Goal: Information Seeking & Learning: Compare options

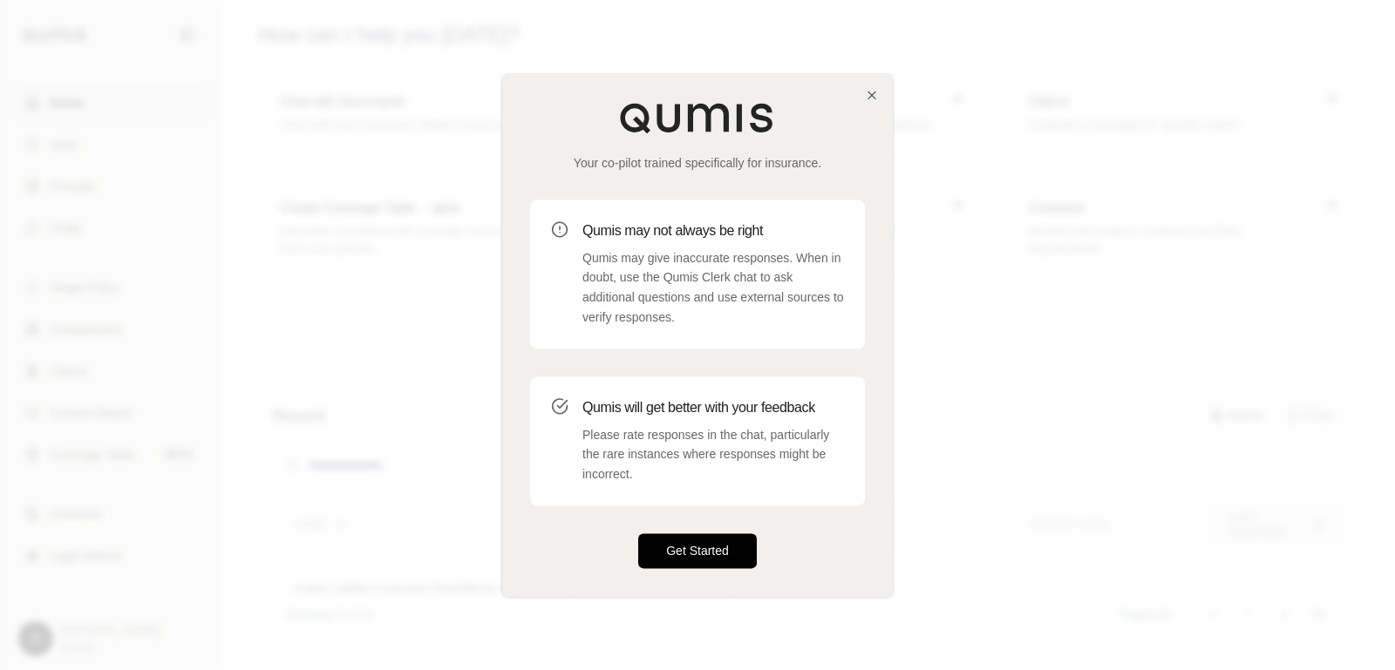
click at [698, 548] on button "Get Started" at bounding box center [697, 550] width 119 height 35
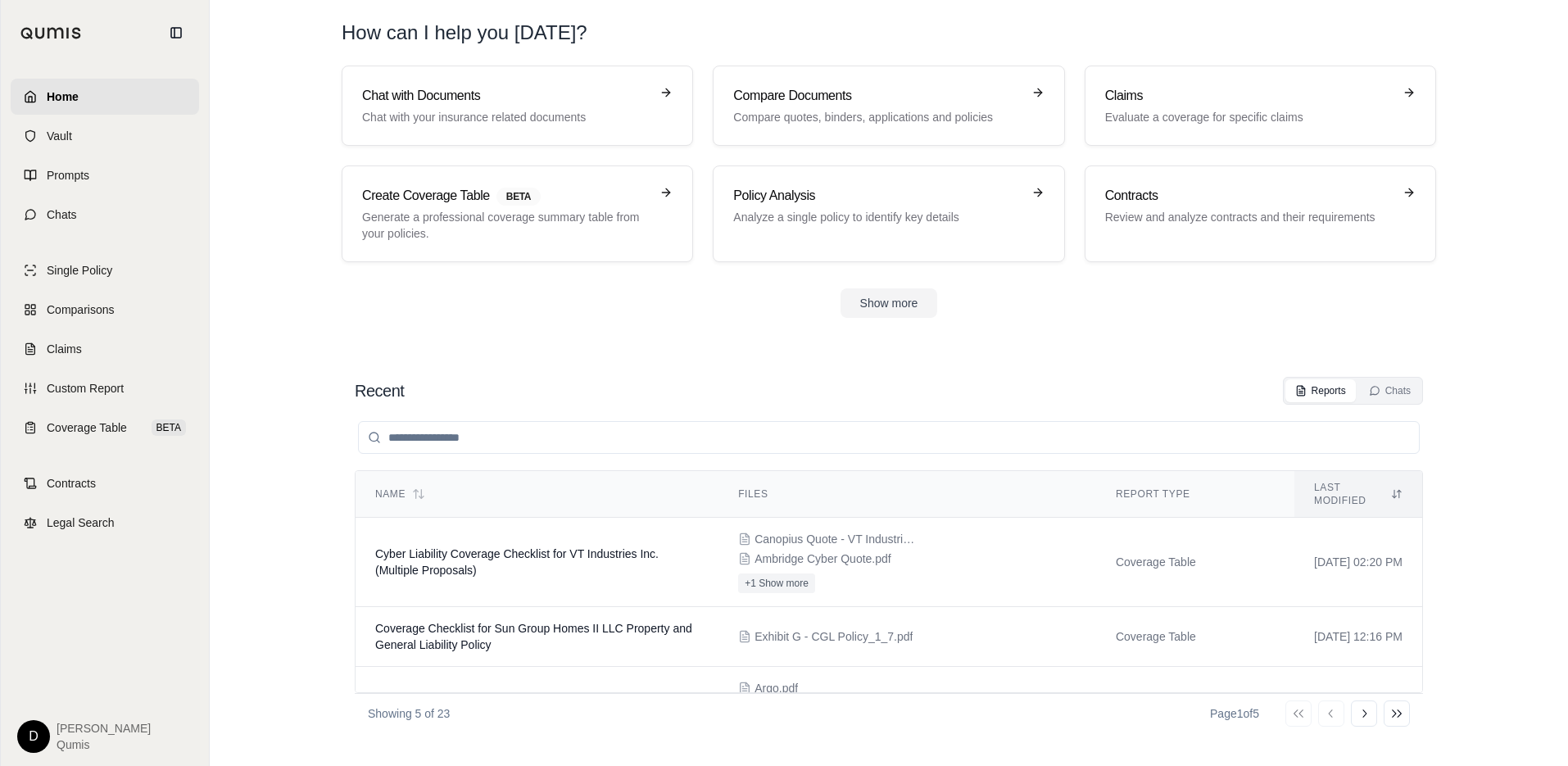
click at [590, 344] on section "Recent Reports Chats Name Files Report Type Last modified Cyber Liability Cover…" at bounding box center [888, 555] width 1345 height 422
click at [86, 319] on link "Comparisons" at bounding box center [104, 309] width 188 height 36
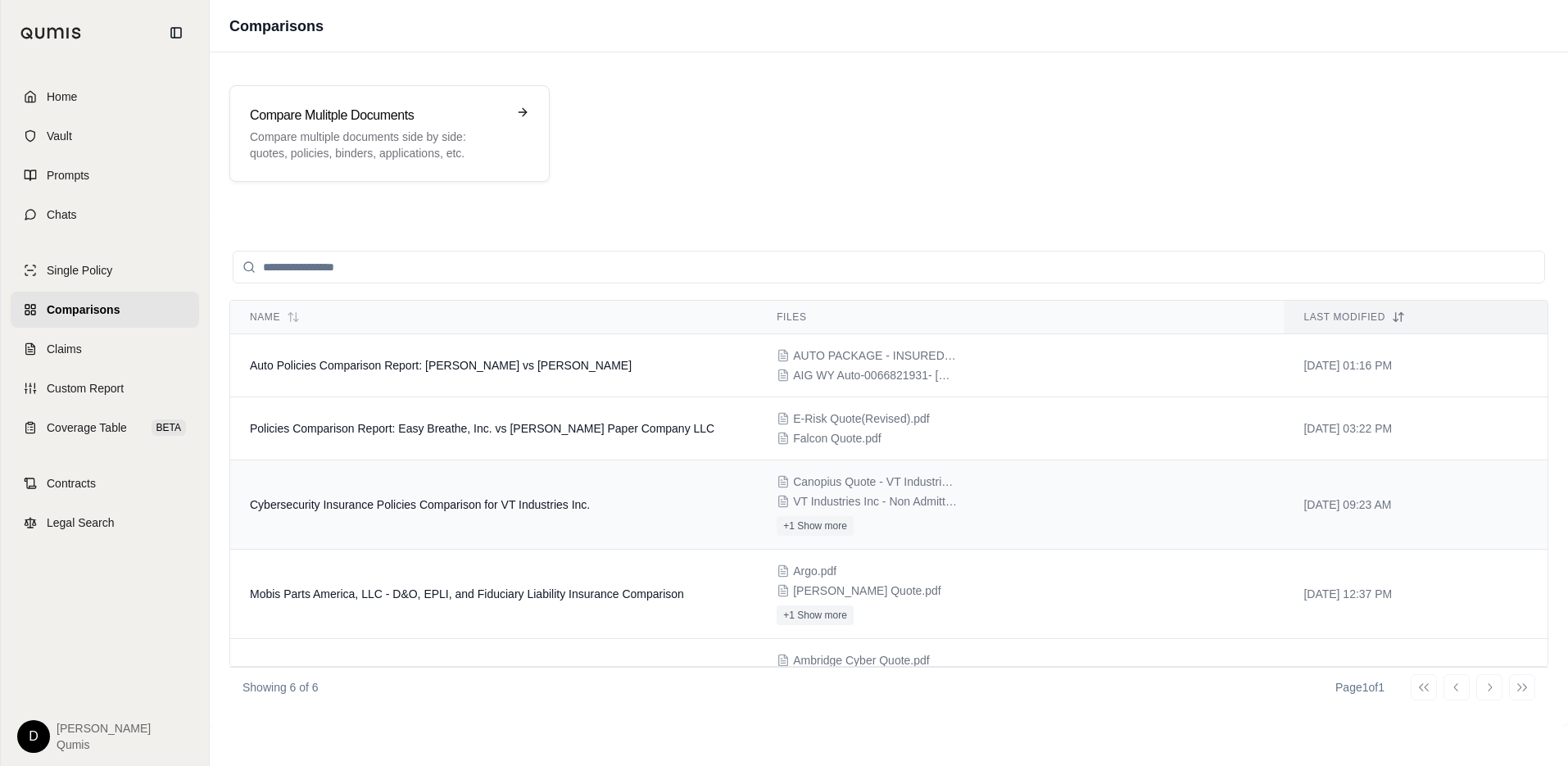
click at [483, 502] on span "Cybersecurity Insurance Policies Comparison for VT Industries Inc." at bounding box center [420, 505] width 340 height 13
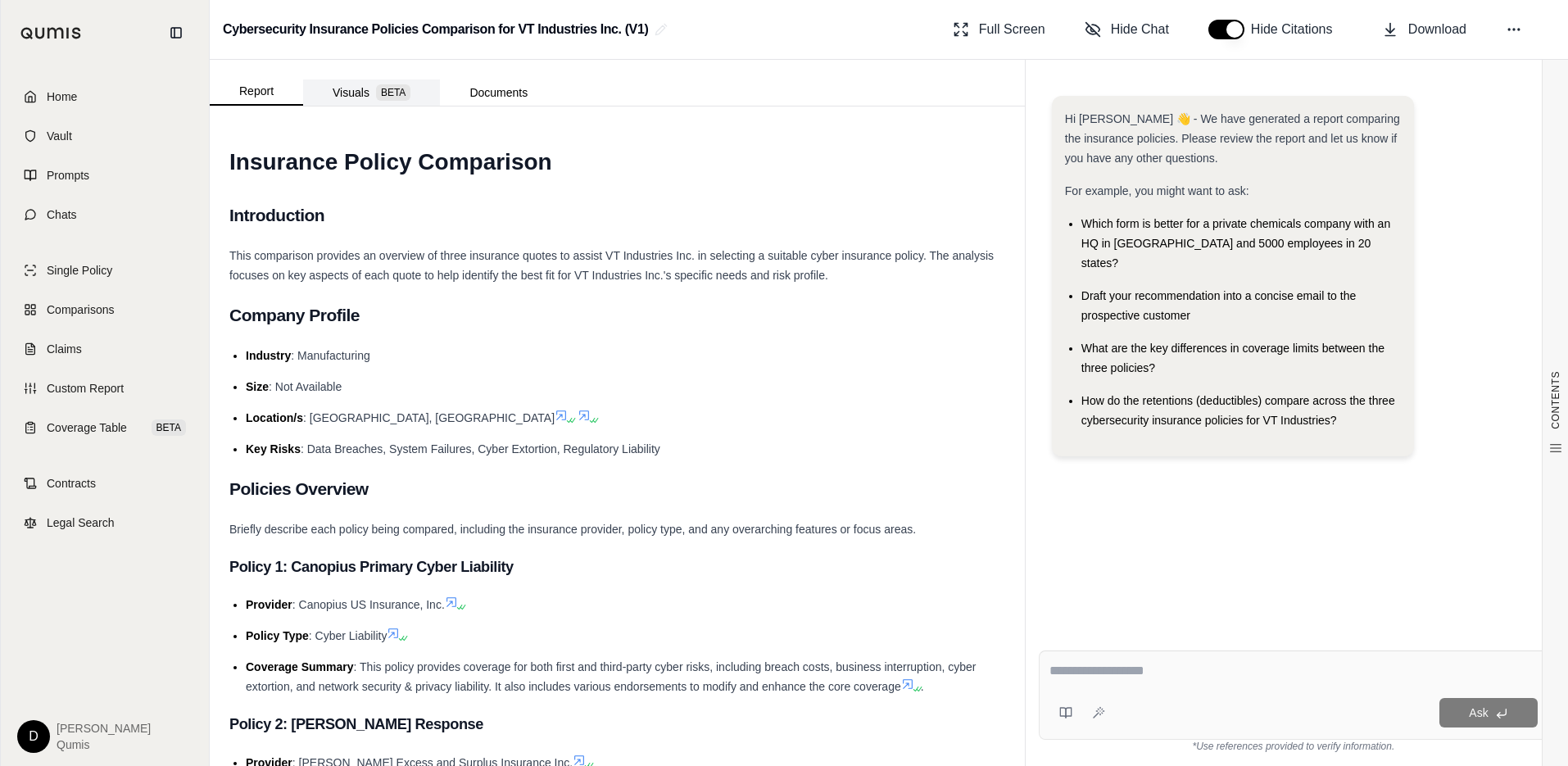
click at [362, 99] on button "Visuals BETA" at bounding box center [372, 93] width 137 height 26
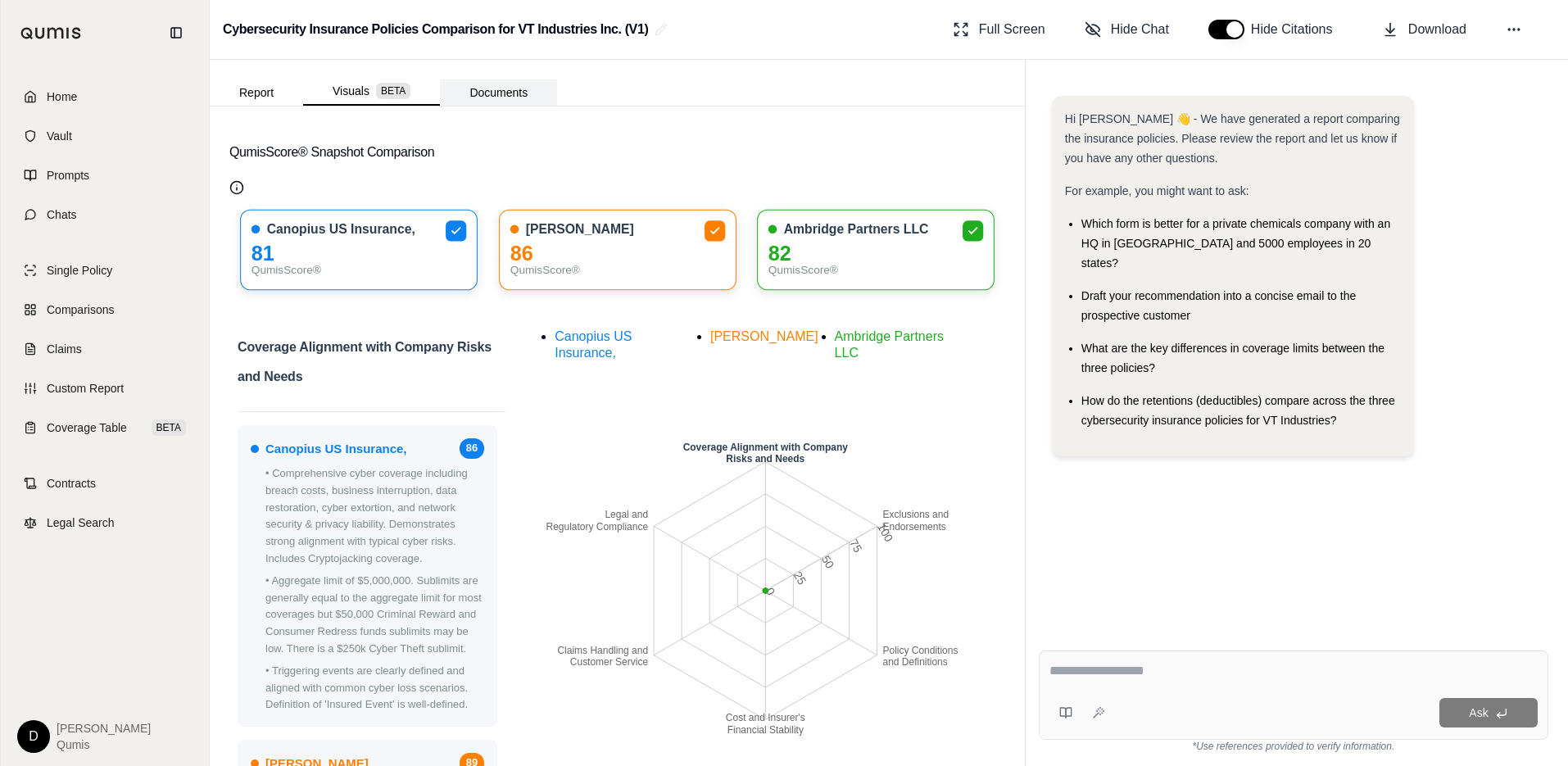
click at [494, 95] on button "Documents" at bounding box center [498, 93] width 118 height 26
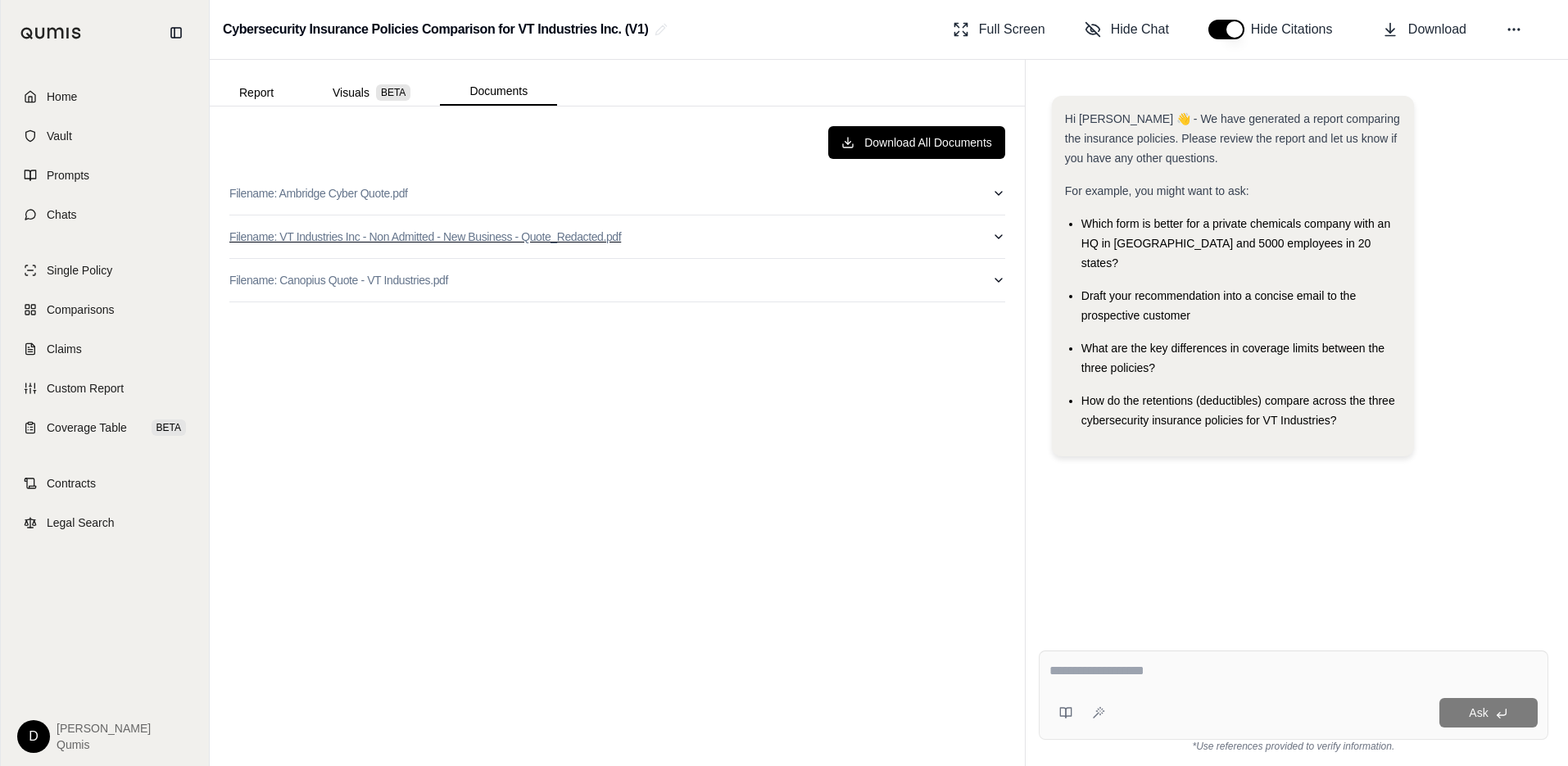
click at [712, 223] on button "Filename: VT Industries Inc - Non Admitted - New Business - Quote_Redacted.pdf" at bounding box center [617, 236] width 776 height 42
click at [704, 226] on button "Filename: VT Industries Inc - Non Admitted - New Business - Quote_Redacted.pdf" at bounding box center [617, 236] width 776 height 42
click at [673, 286] on button "Filename: Canopius Quote - VT Industries.pdf" at bounding box center [617, 279] width 776 height 42
click at [269, 101] on button "Report" at bounding box center [256, 93] width 93 height 26
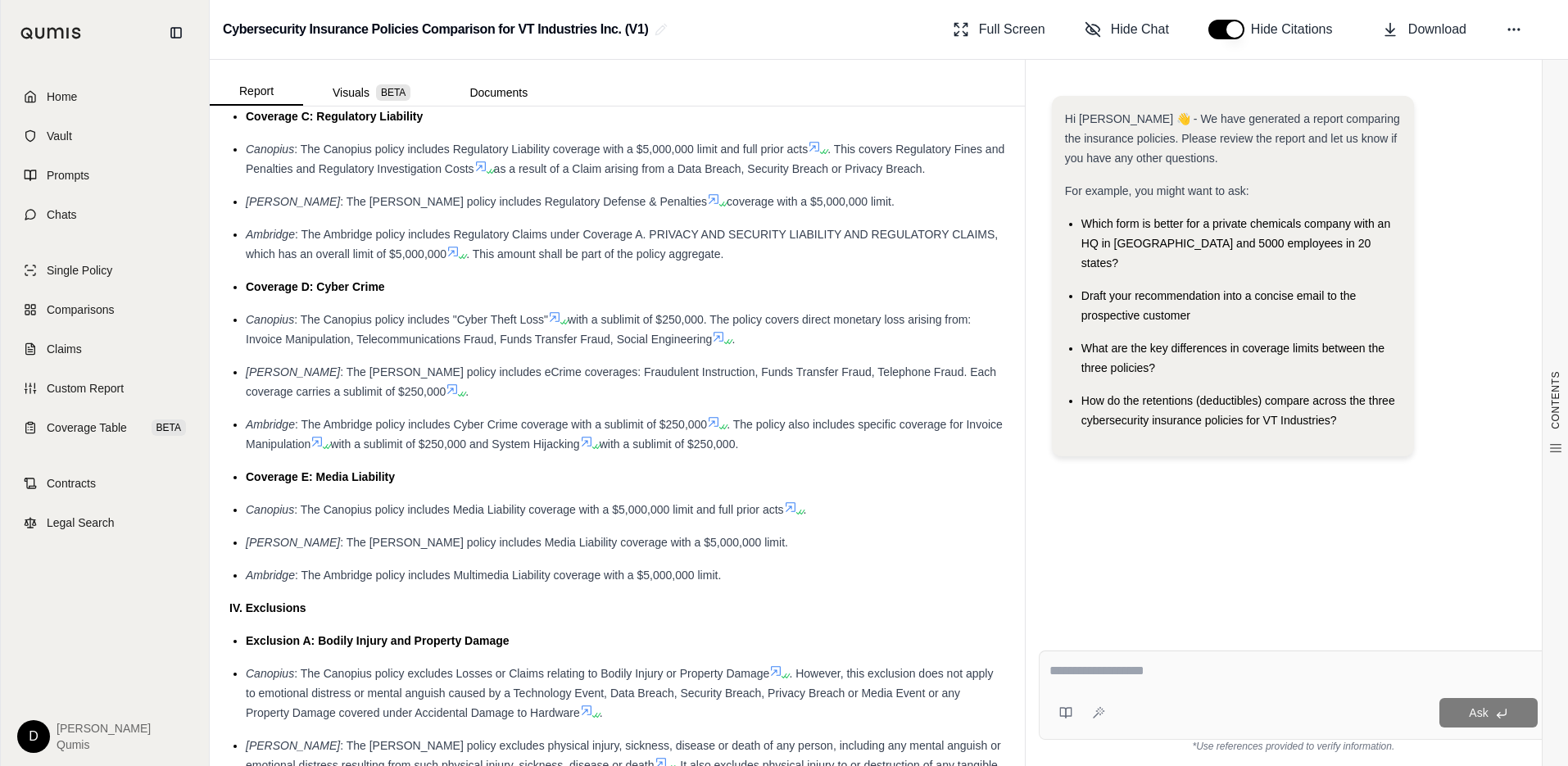
scroll to position [2672, 0]
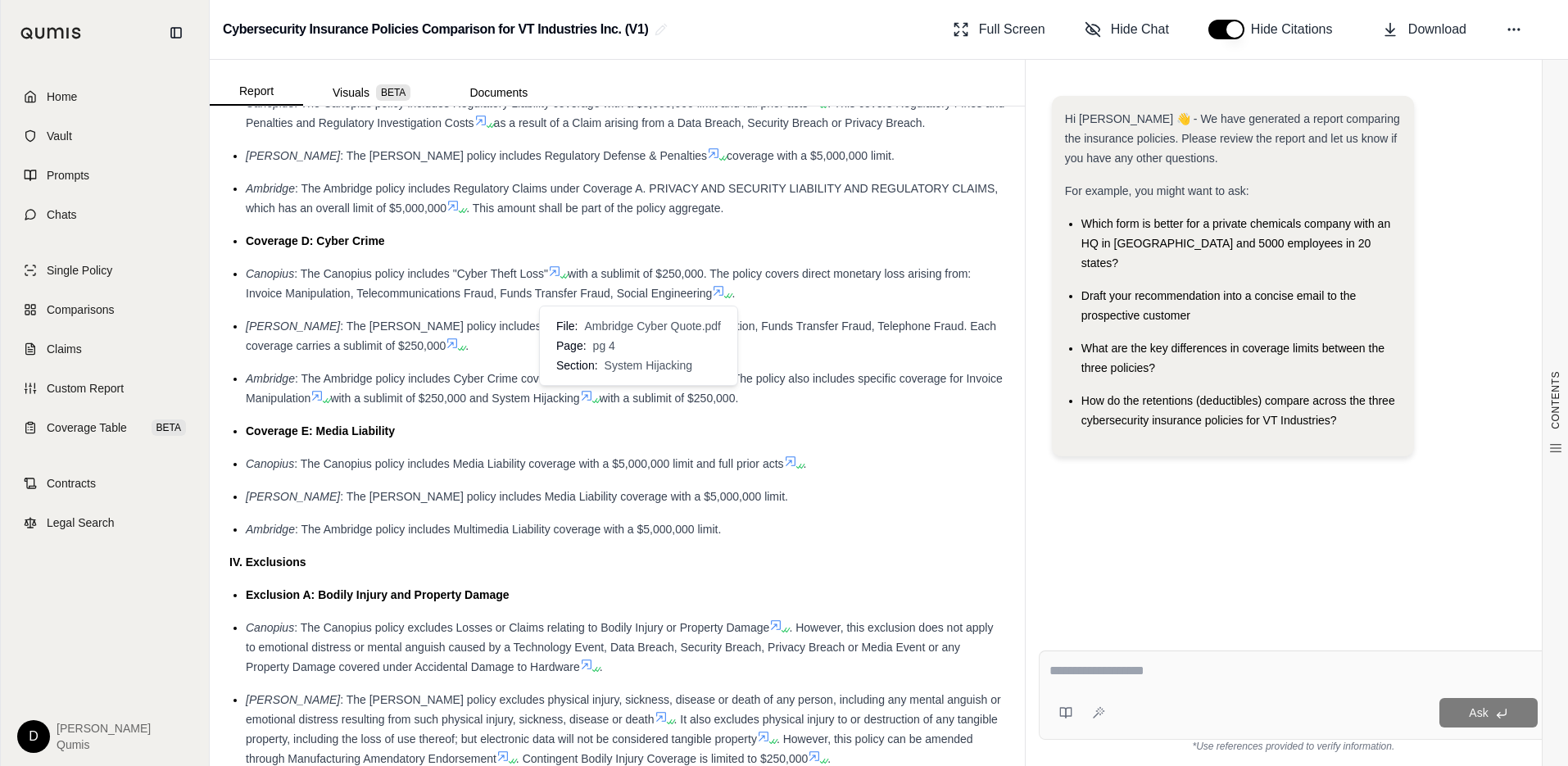
click at [591, 392] on icon at bounding box center [587, 396] width 9 height 9
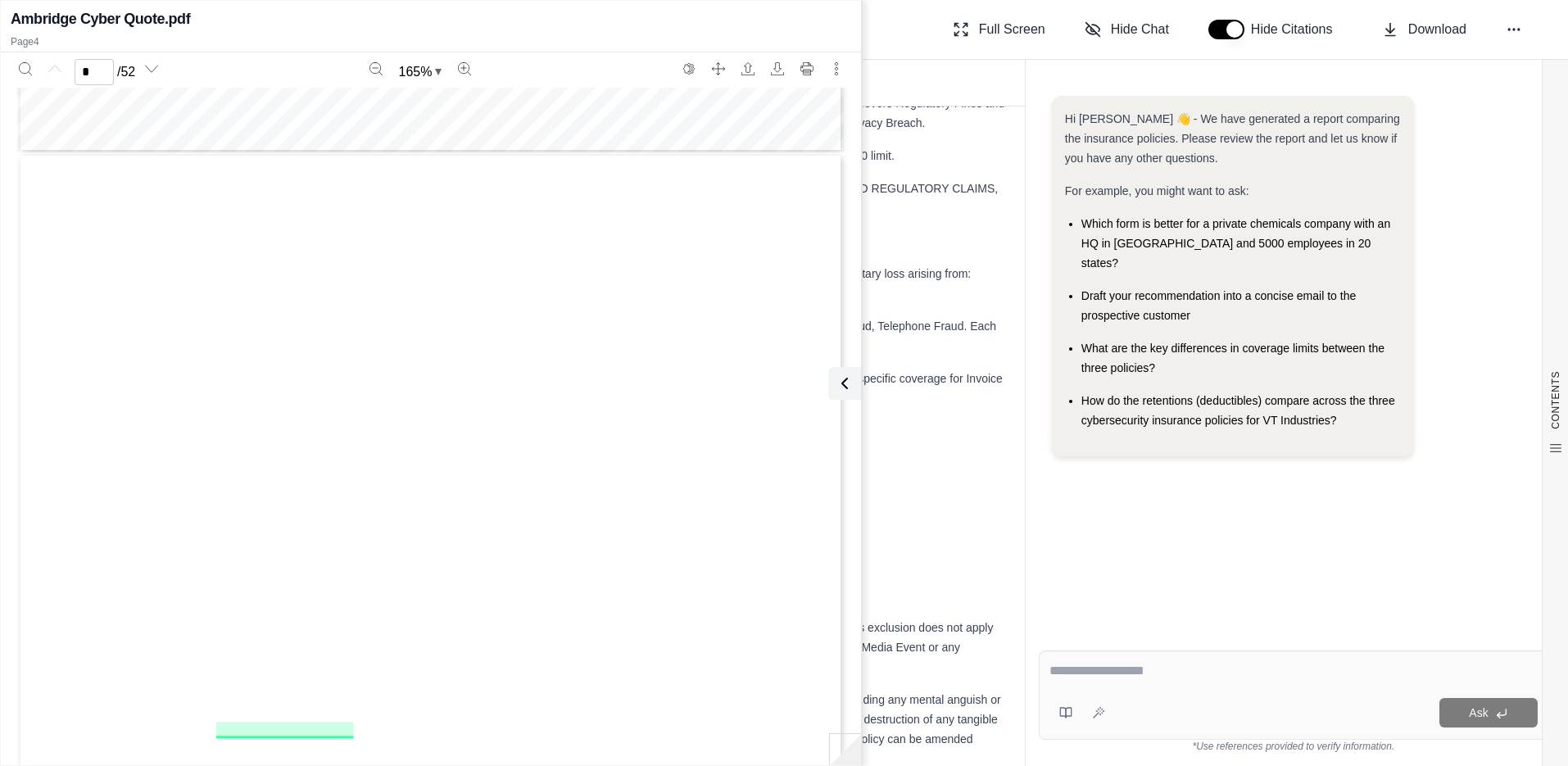
scroll to position [3209, 0]
type input "*"
click at [856, 375] on button at bounding box center [841, 383] width 33 height 33
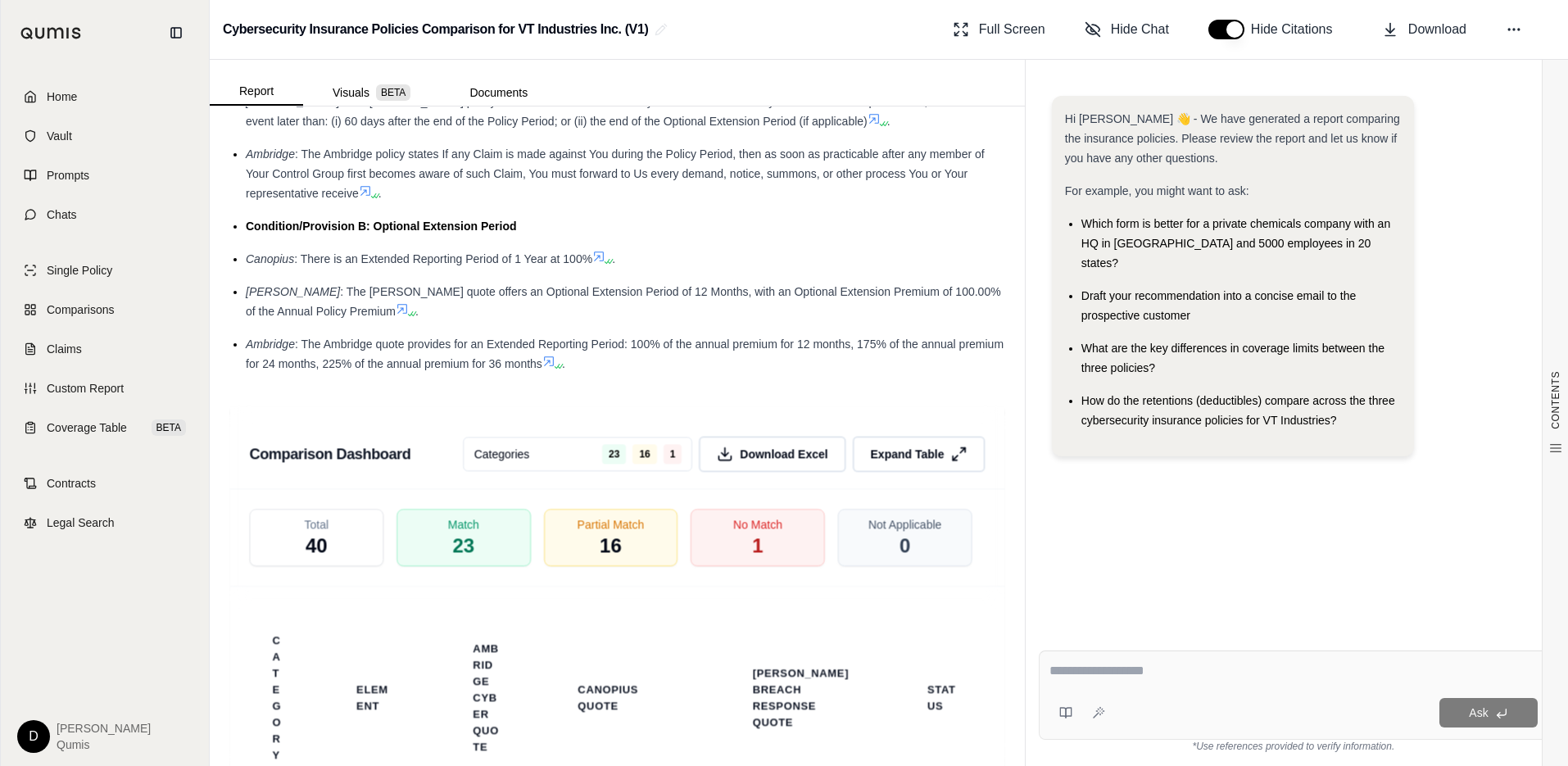
scroll to position [4016, 0]
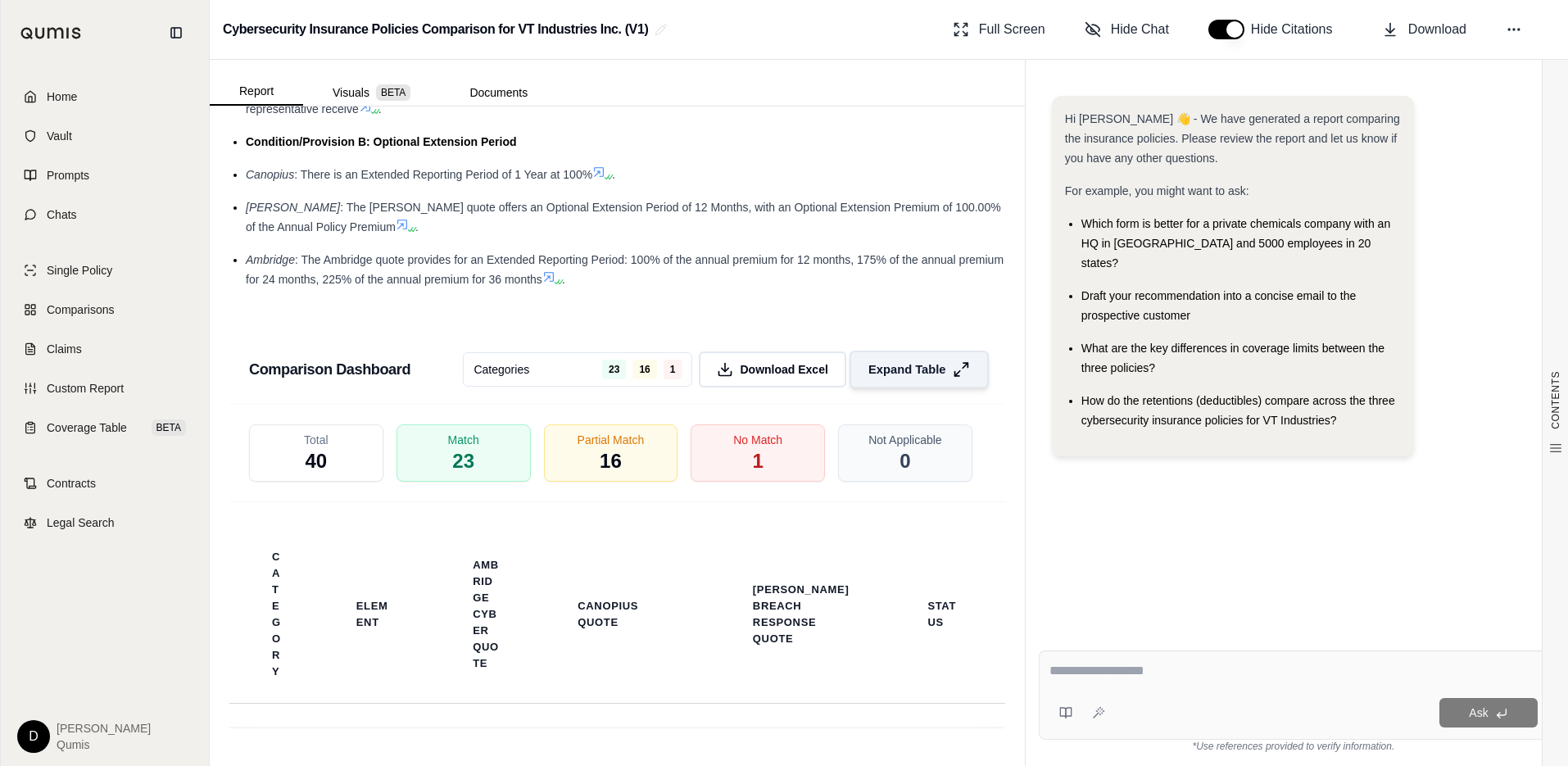
click at [896, 368] on span "Expand Table" at bounding box center [907, 369] width 77 height 17
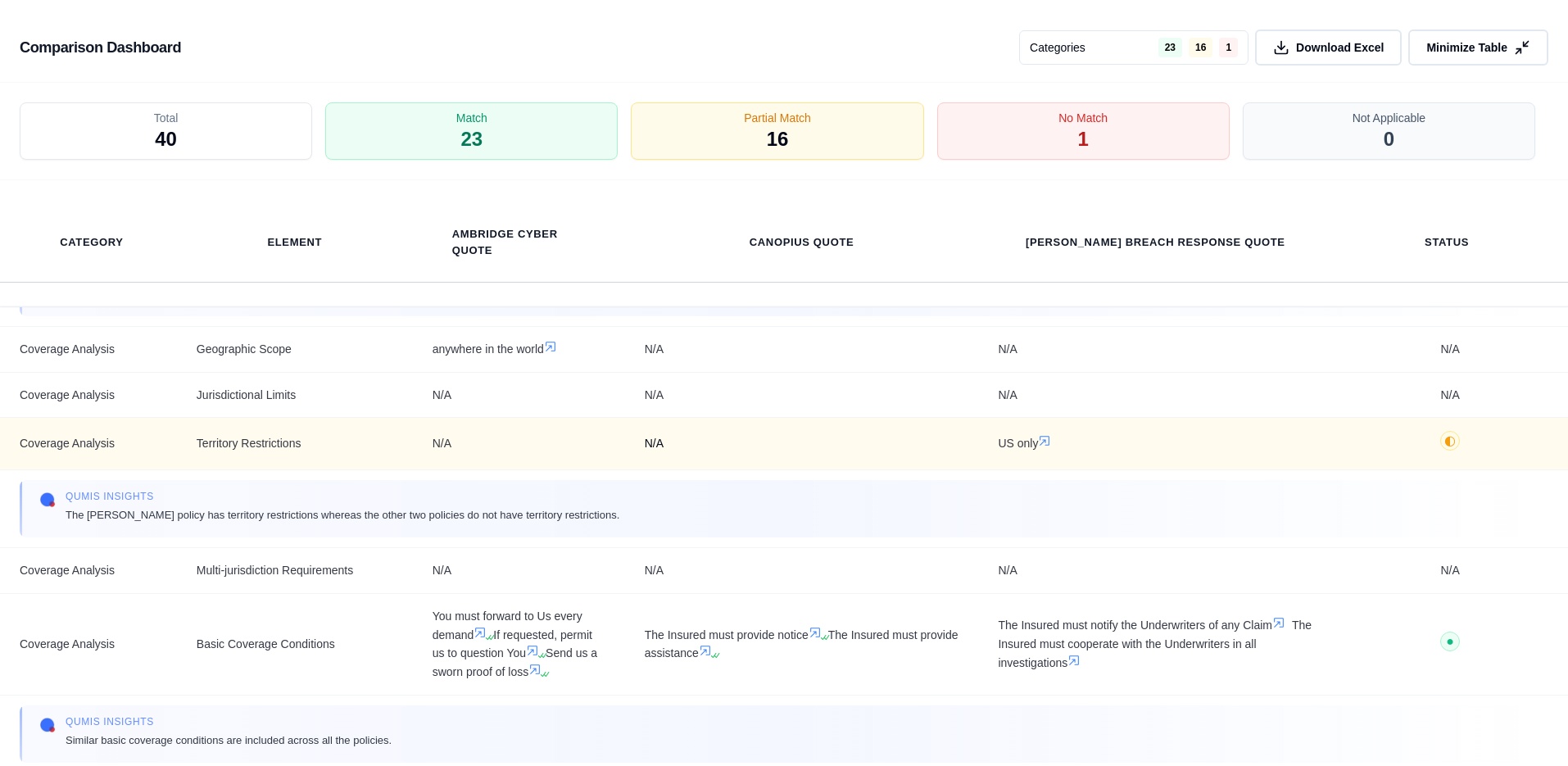
scroll to position [906, 0]
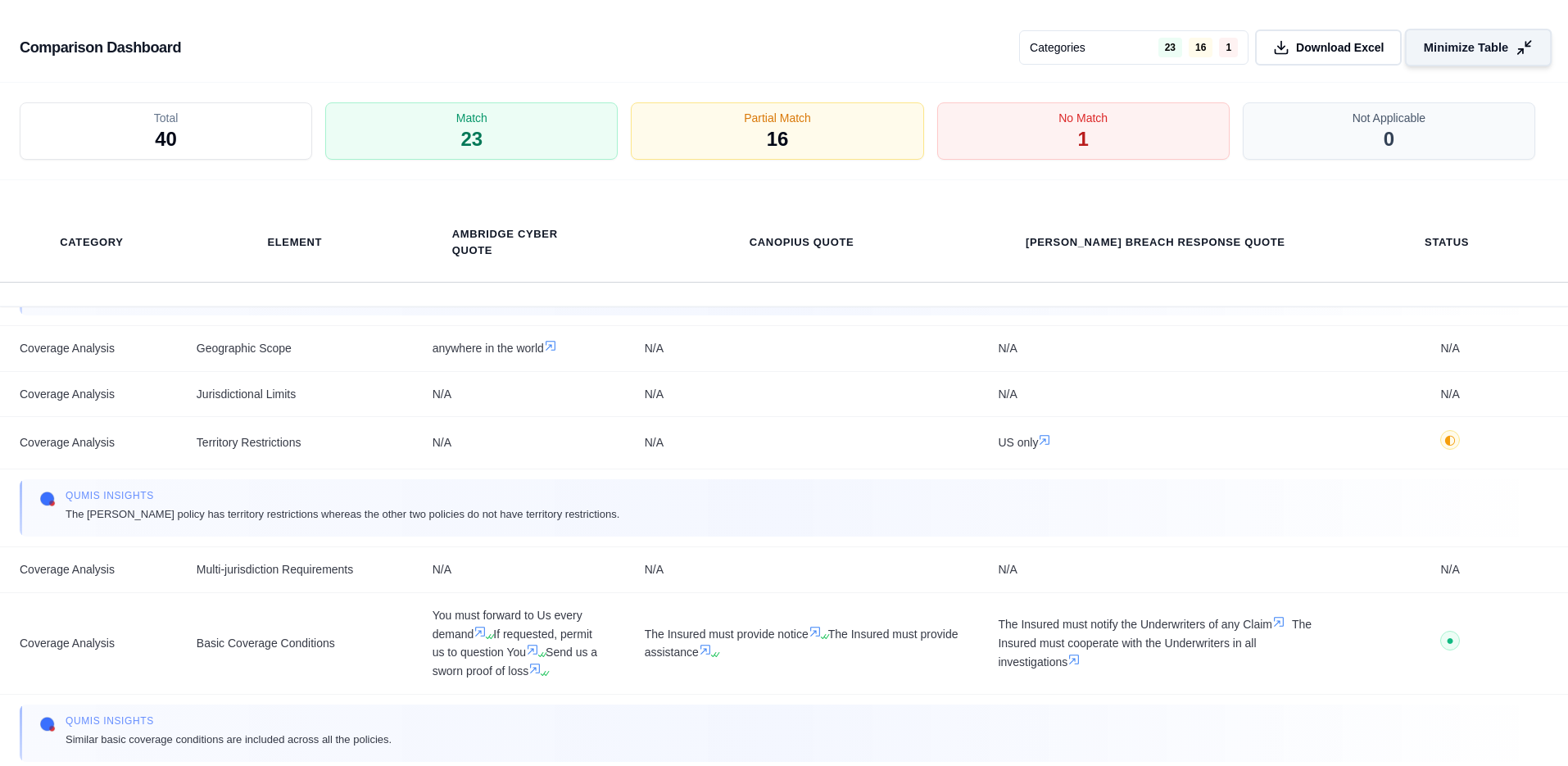
click at [1415, 34] on button "Minimize Table" at bounding box center [1479, 48] width 147 height 38
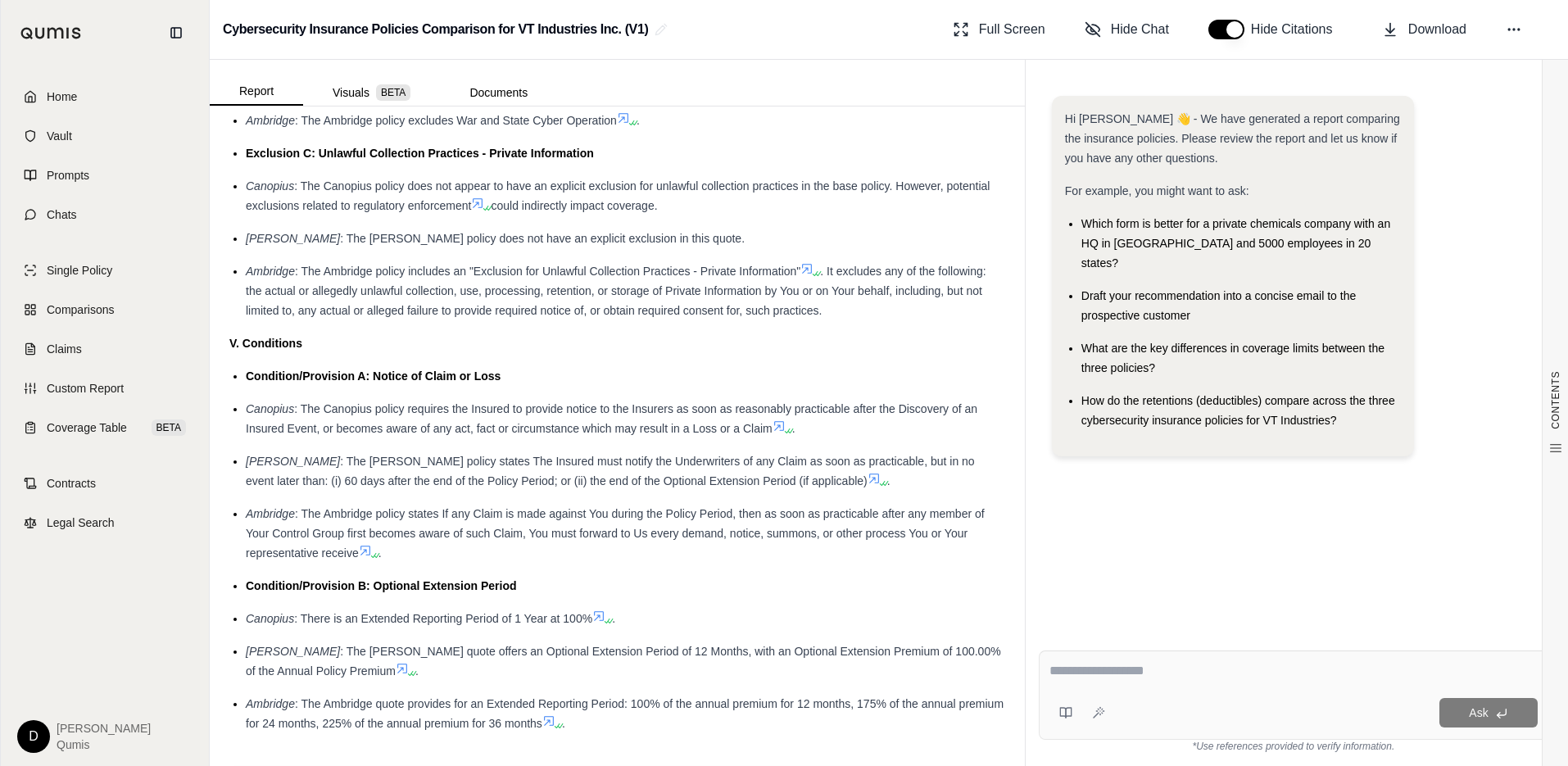
click at [1066, 684] on div at bounding box center [1294, 673] width 489 height 25
click at [1096, 671] on textarea at bounding box center [1294, 670] width 489 height 20
type textarea "**********"
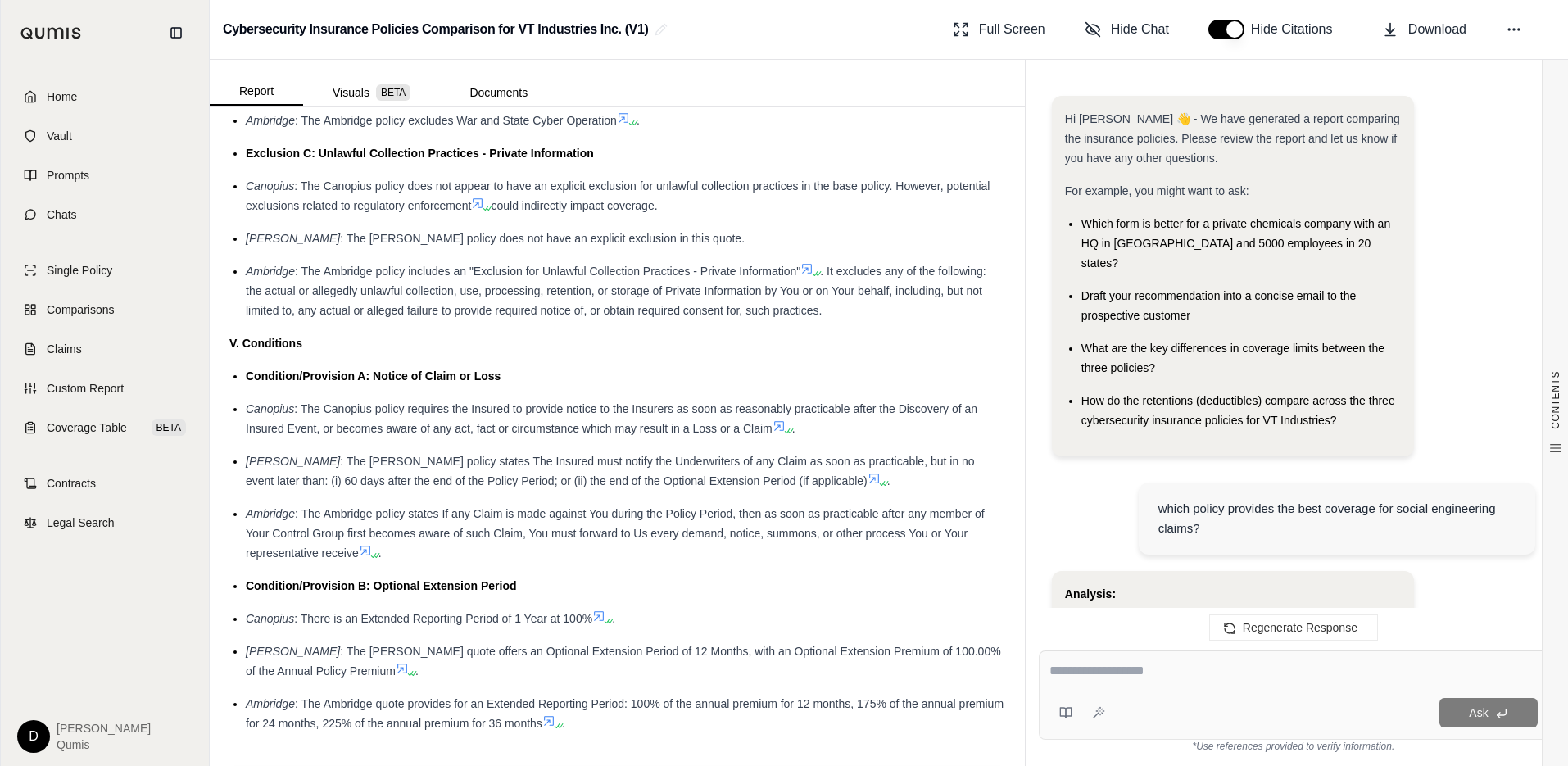
scroll to position [3362, 0]
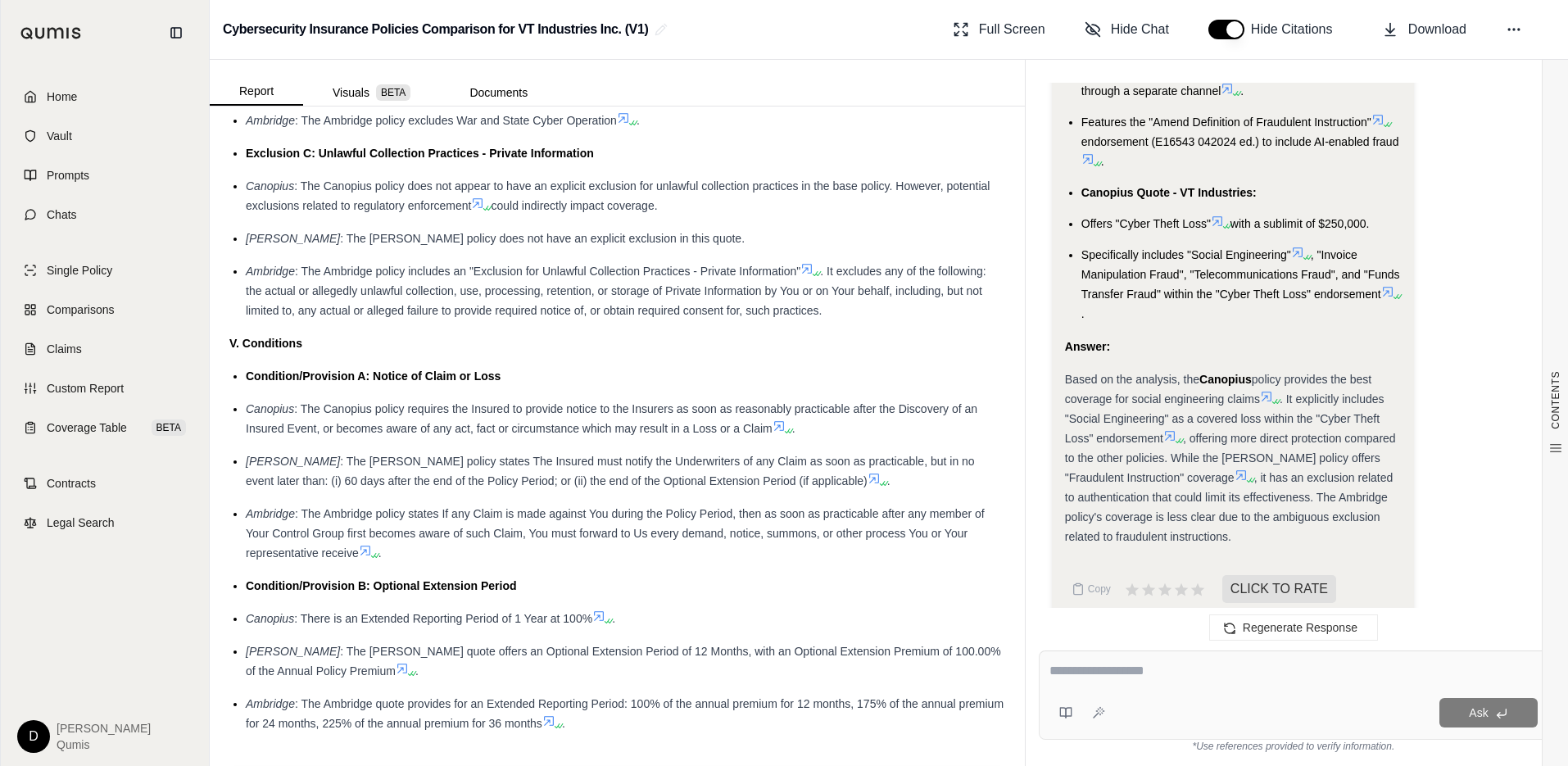
click at [1259, 438] on span ", offering more direct protection compared to the other policies. While the [PE…" at bounding box center [1231, 458] width 331 height 53
click at [1249, 471] on span ", it has an exclusion related to authentication that could limit its effectiven…" at bounding box center [1229, 507] width 328 height 72
click at [383, 88] on span "BETA" at bounding box center [393, 92] width 35 height 16
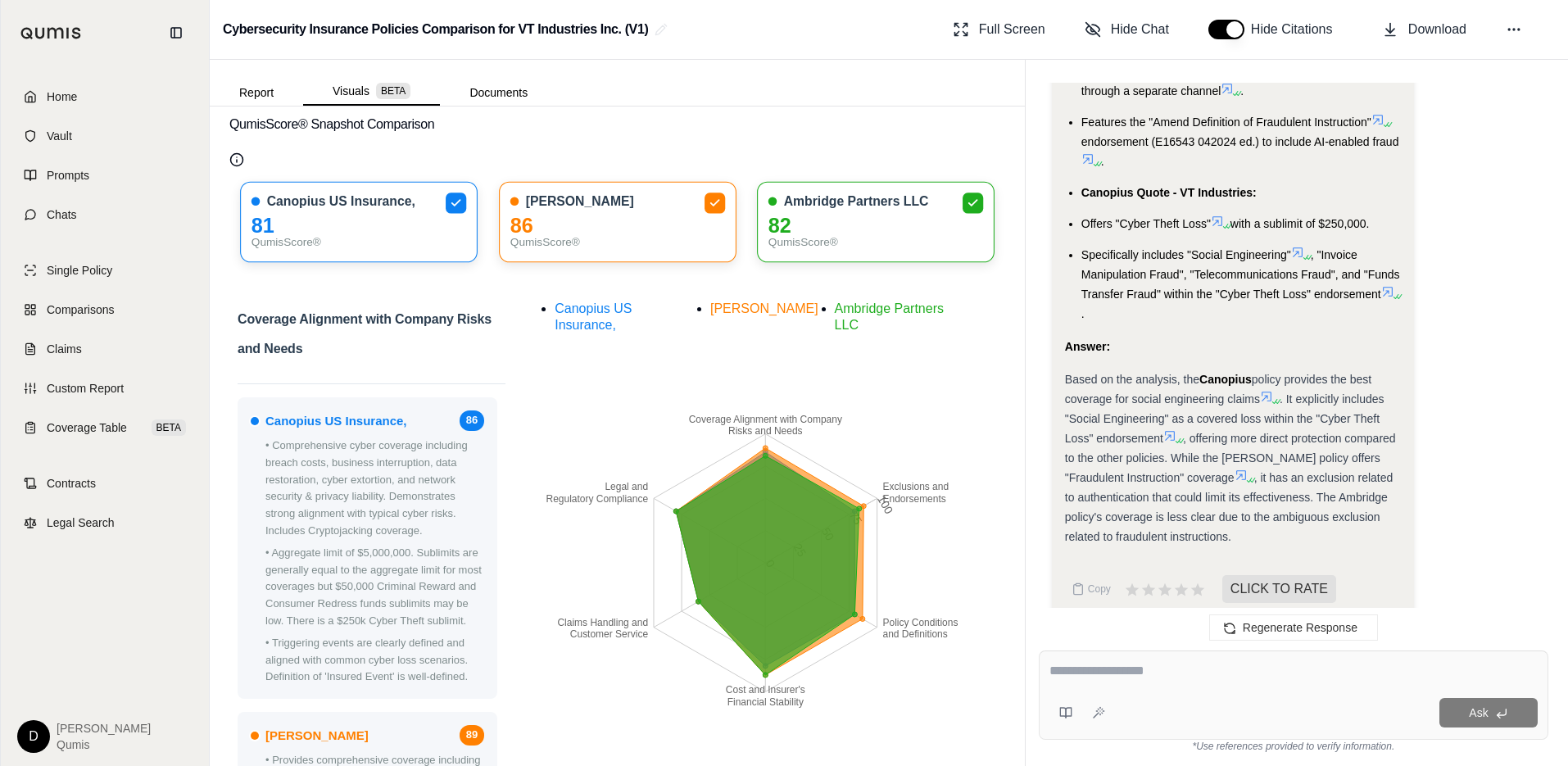
scroll to position [0, 0]
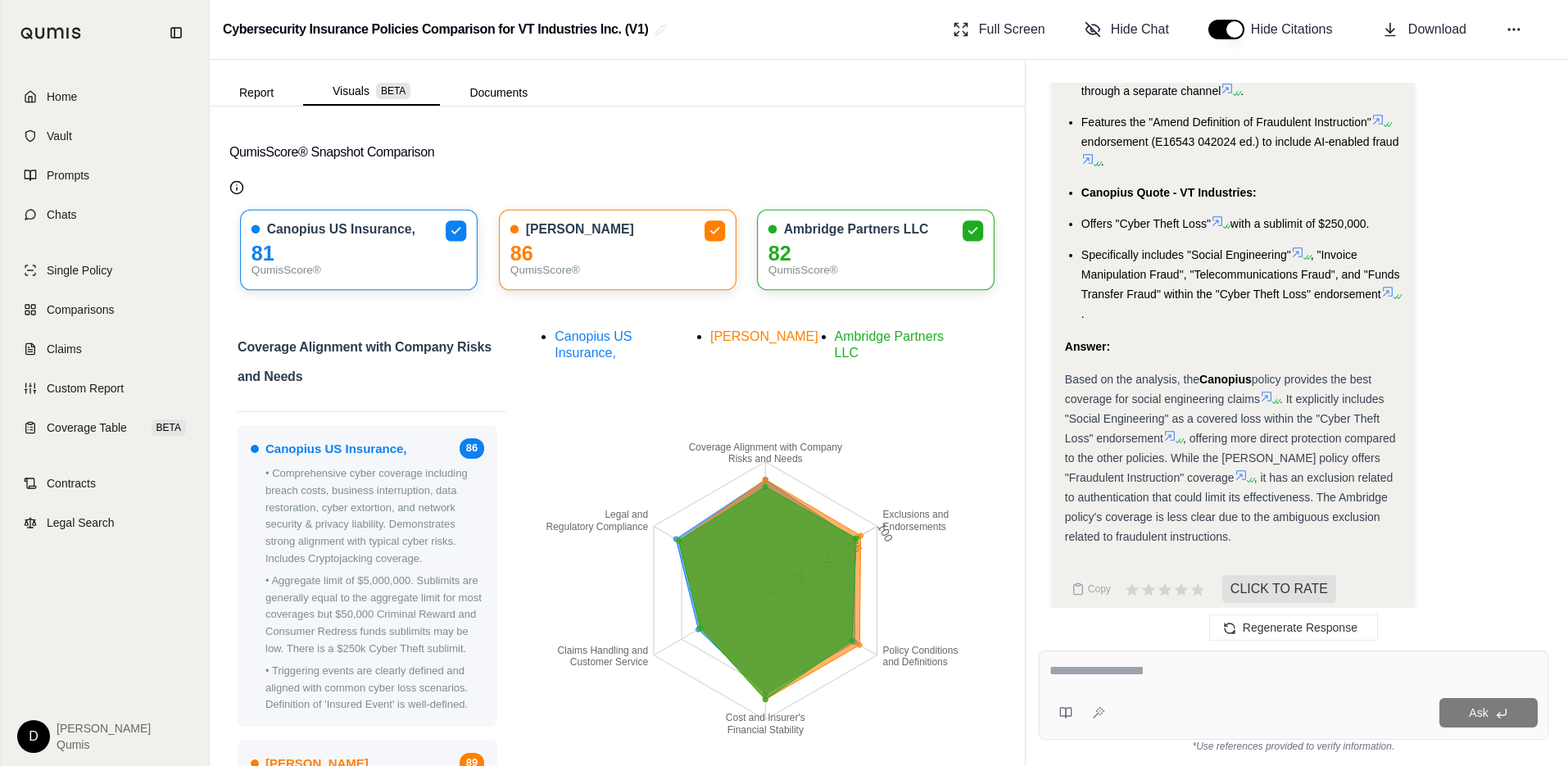
click at [995, 12] on div "Cybersecurity Insurance Policies Comparison for VT Industries Inc. (V1) Full Sc…" at bounding box center [888, 30] width 1358 height 60
click at [992, 23] on span "Full Screen" at bounding box center [1012, 29] width 67 height 20
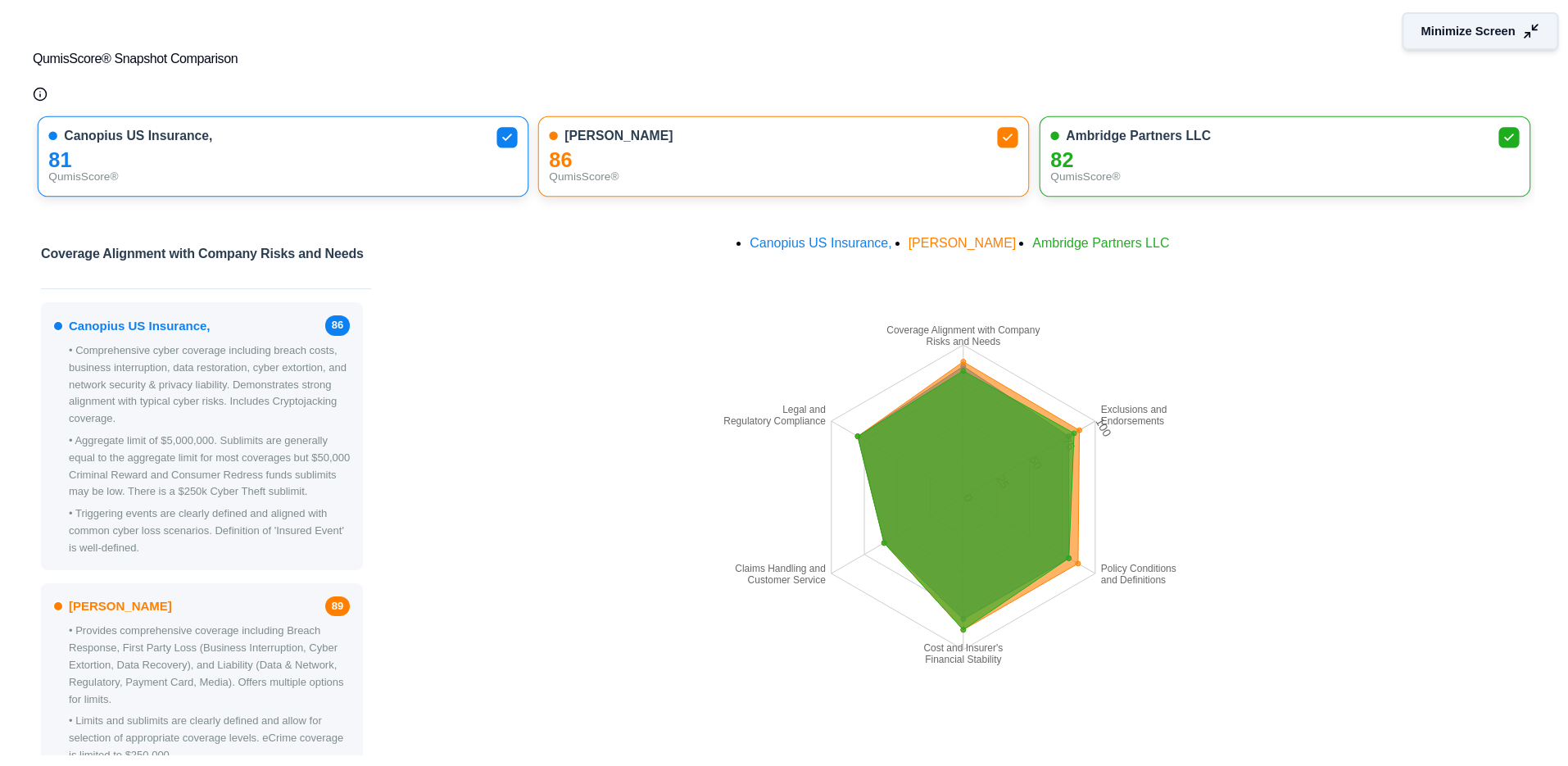
click at [1415, 34] on span "Minimize Screen" at bounding box center [1468, 31] width 94 height 17
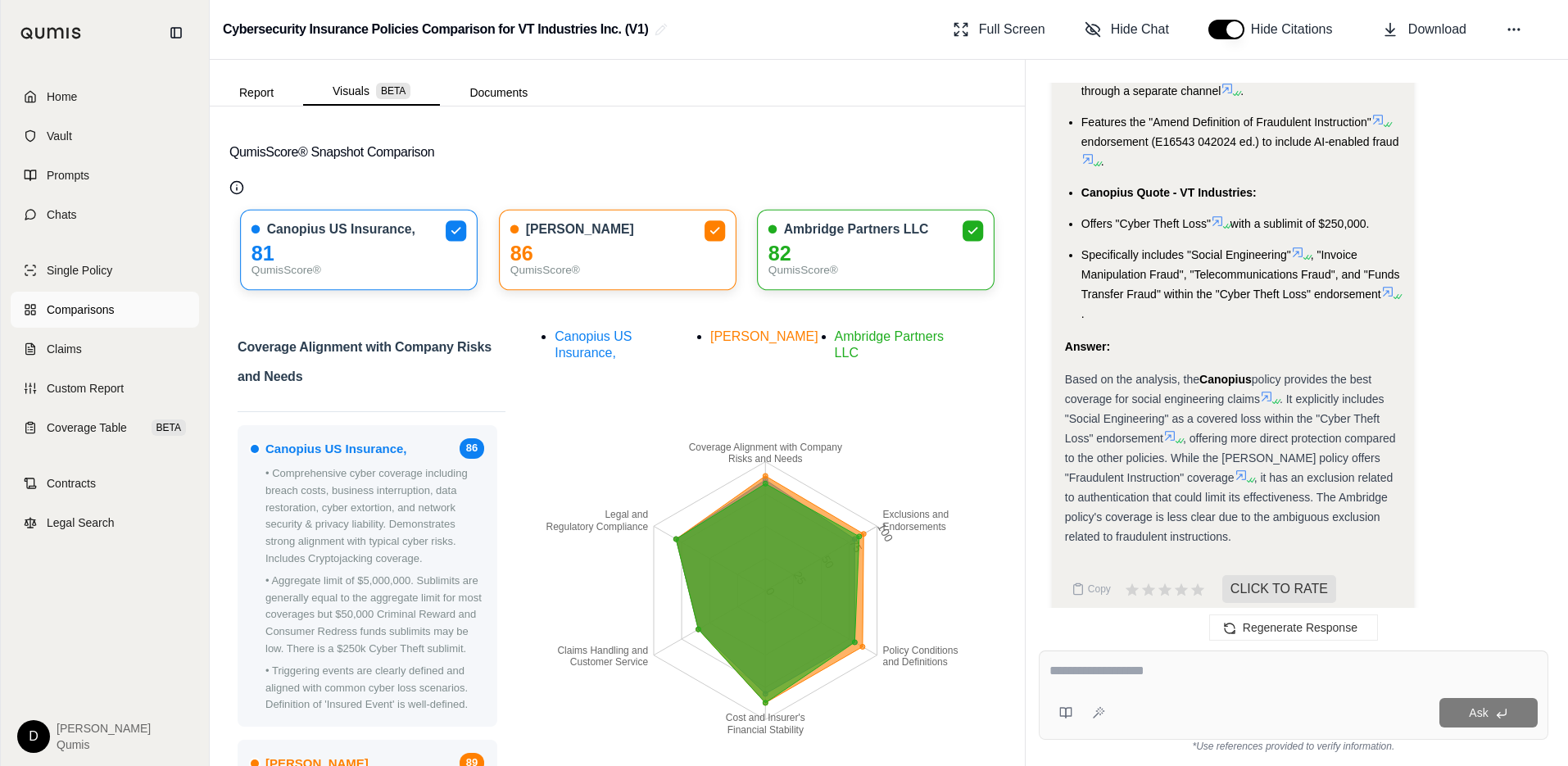
click at [64, 309] on span "Comparisons" at bounding box center [80, 309] width 67 height 16
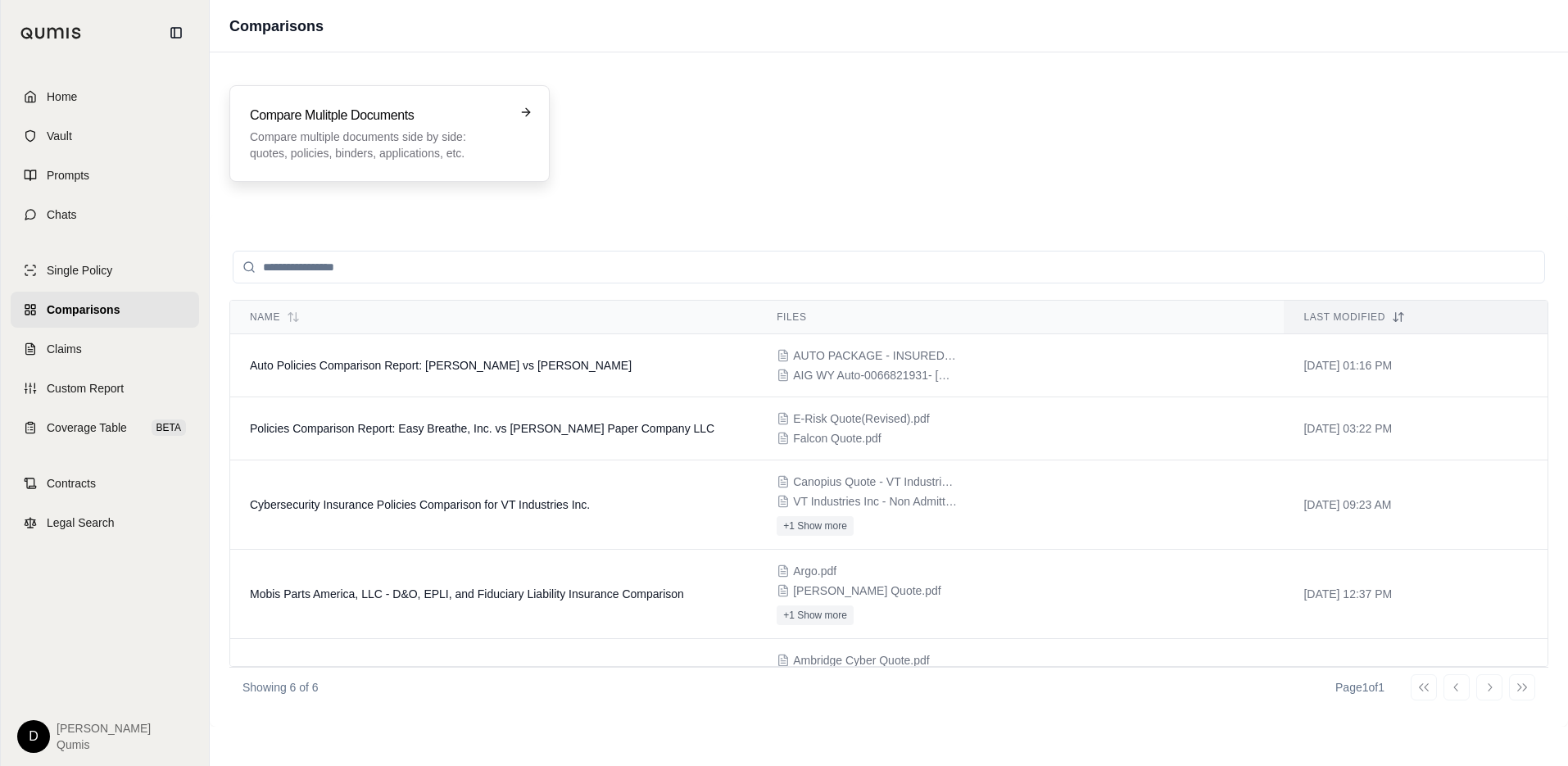
click at [418, 144] on p "Compare multiple documents side by side: quotes, policies, binders, application…" at bounding box center [378, 145] width 257 height 33
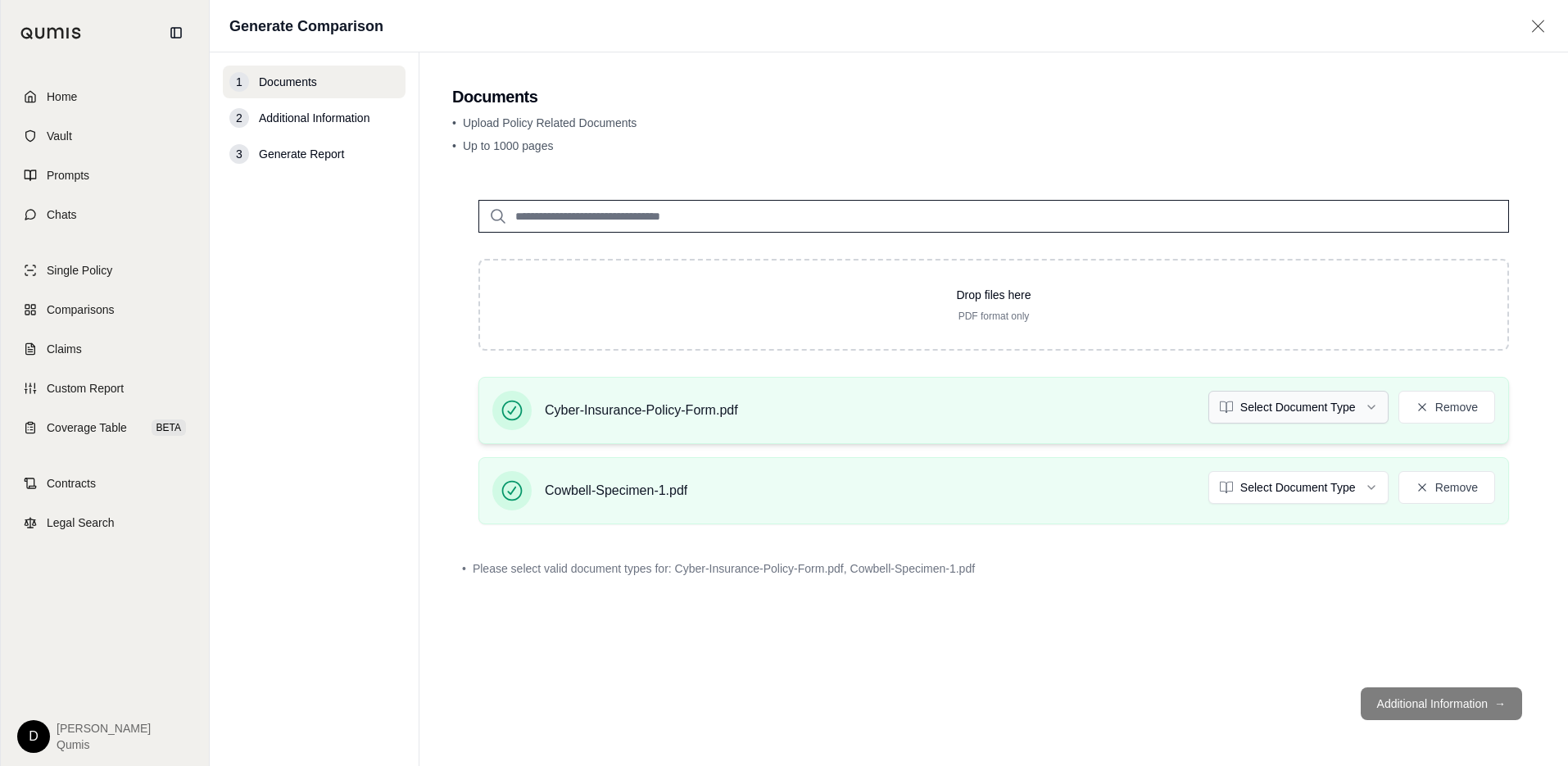
click at [1273, 407] on html "Home Vault Prompts Chats Single Policy Comparisons Claims Custom Report Coverag…" at bounding box center [784, 383] width 1568 height 766
click at [1261, 494] on html "Document type updated successfully Home Vault Prompts Chats Single Policy Compa…" at bounding box center [784, 383] width 1568 height 766
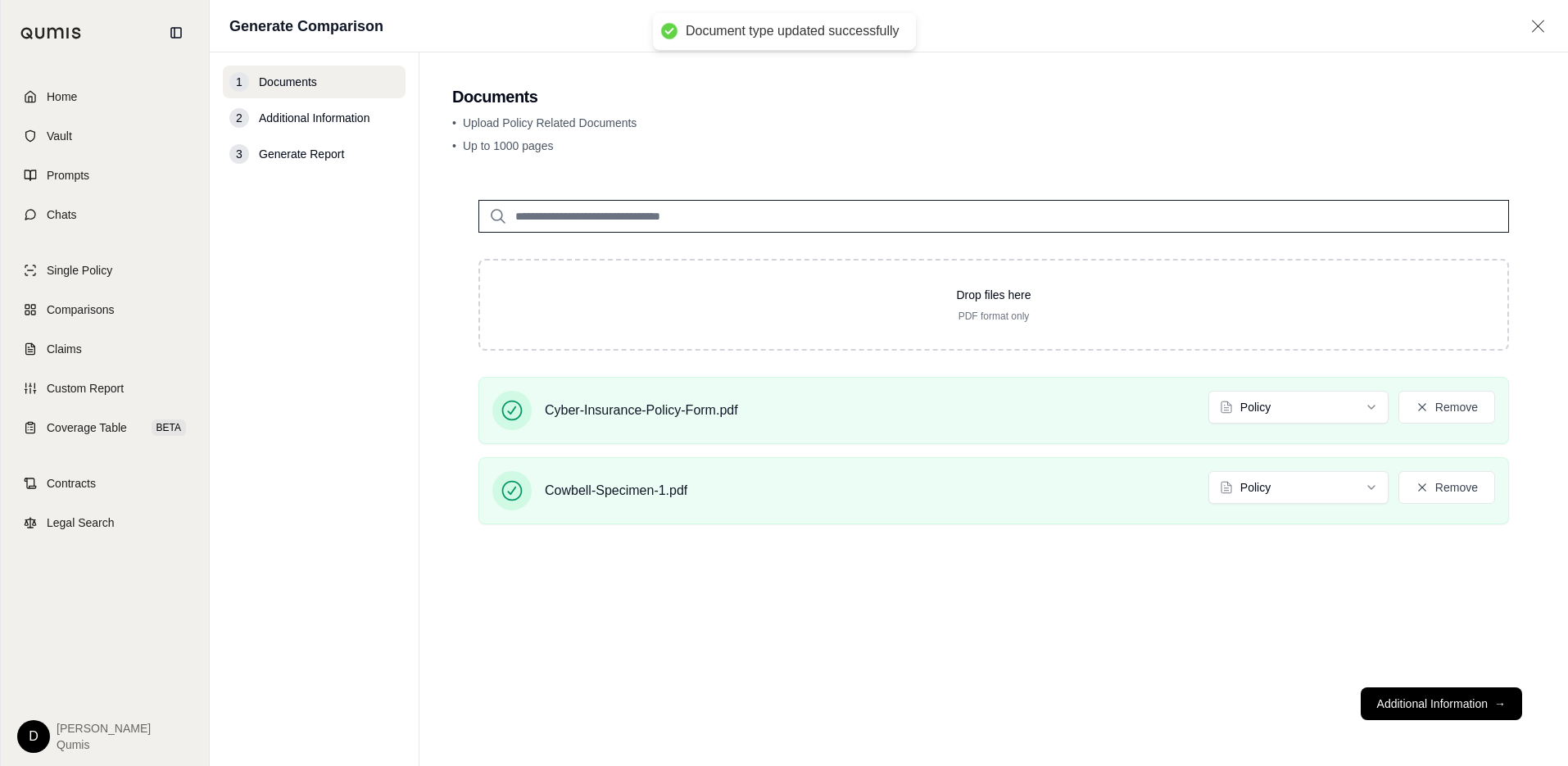
click at [1276, 633] on div "Drop files here PDF format only Cyber-Insurance-Policy-Form.pdf Policy Remove C…" at bounding box center [994, 424] width 1083 height 501
click at [1415, 707] on button "Additional Information →" at bounding box center [1442, 703] width 162 height 33
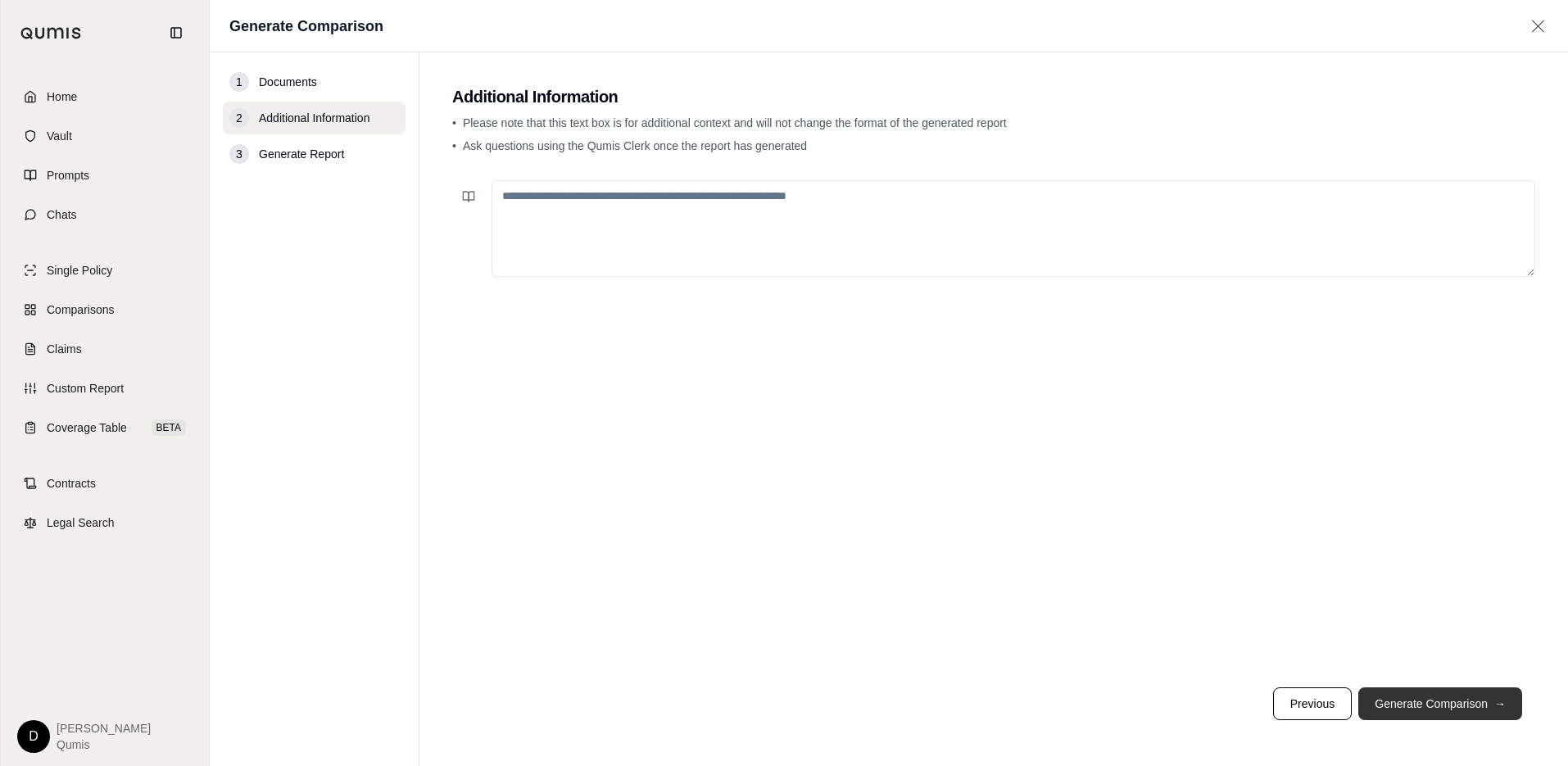
click at [1415, 709] on button "Generate Comparison →" at bounding box center [1440, 703] width 164 height 33
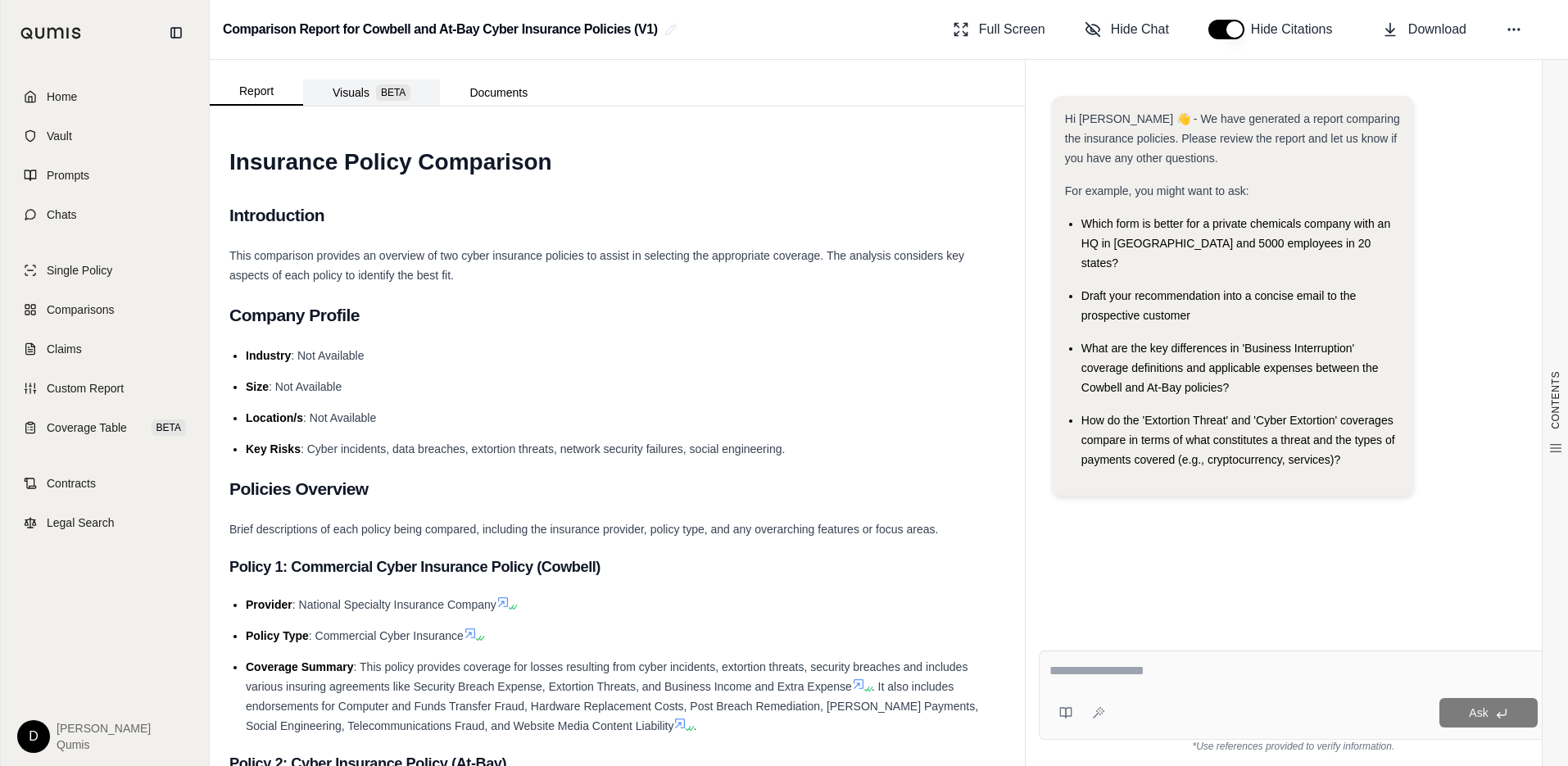
click at [390, 92] on span "BETA" at bounding box center [393, 92] width 35 height 16
